Goal: Task Accomplishment & Management: Manage account settings

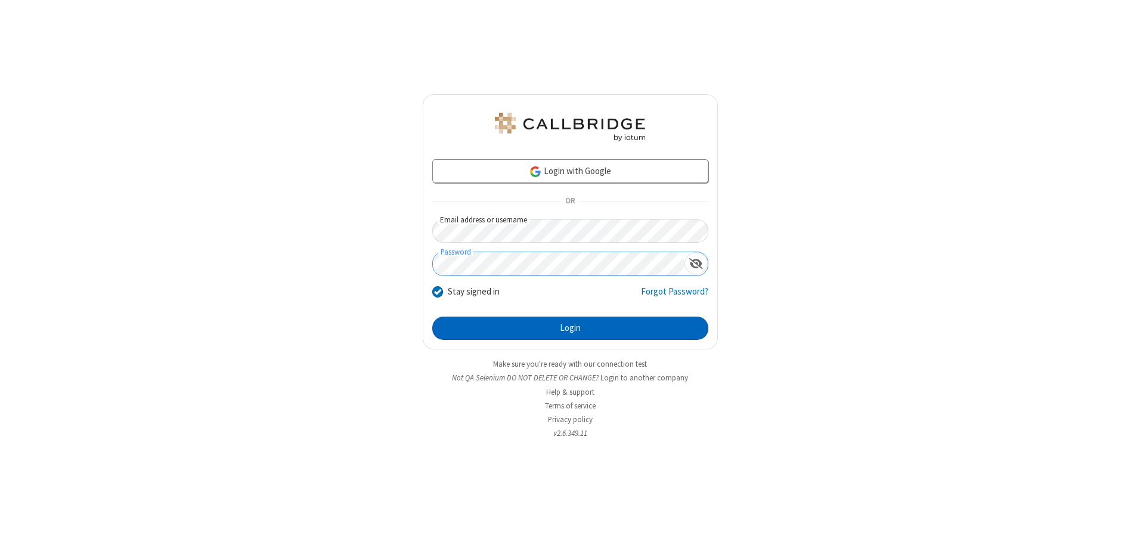
click at [570, 328] on button "Login" at bounding box center [570, 328] width 276 height 24
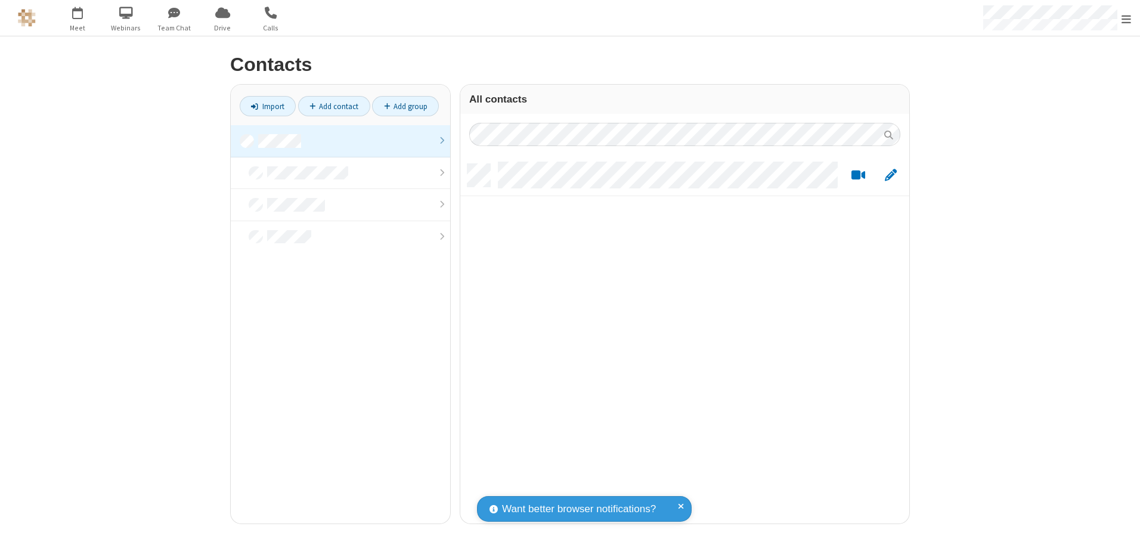
scroll to position [359, 440]
click at [340, 141] on link at bounding box center [340, 141] width 219 height 32
click at [334, 106] on link "Add contact" at bounding box center [334, 106] width 72 height 20
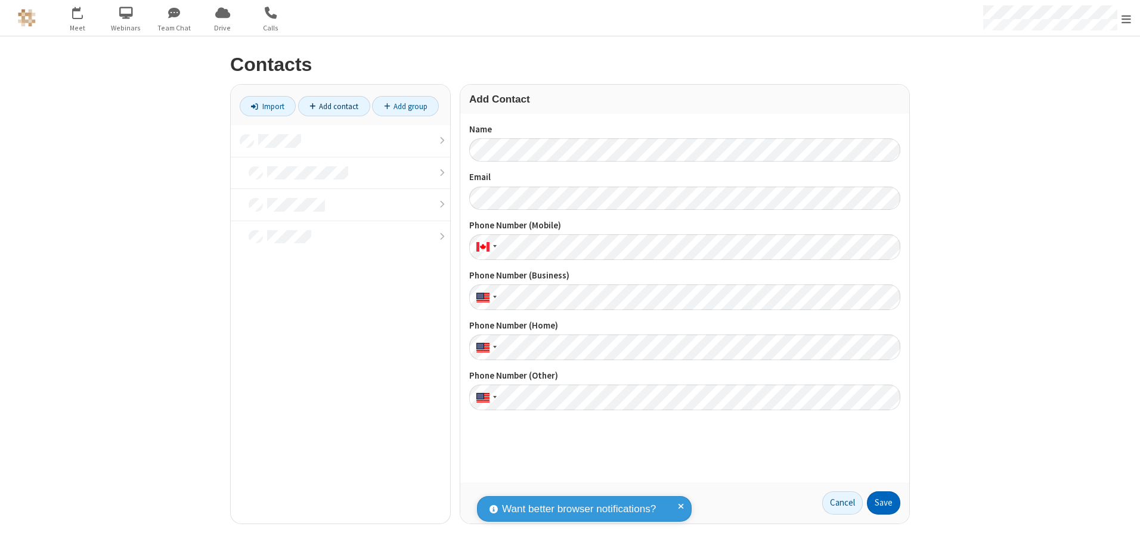
click at [883, 502] on button "Save" at bounding box center [883, 503] width 33 height 24
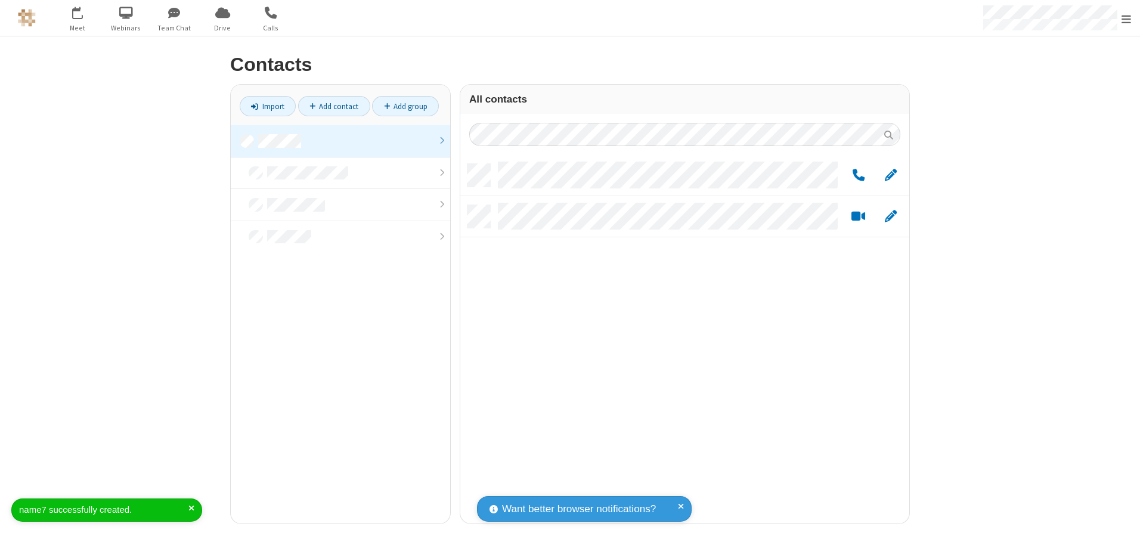
scroll to position [359, 440]
